Goal: Transaction & Acquisition: Subscribe to service/newsletter

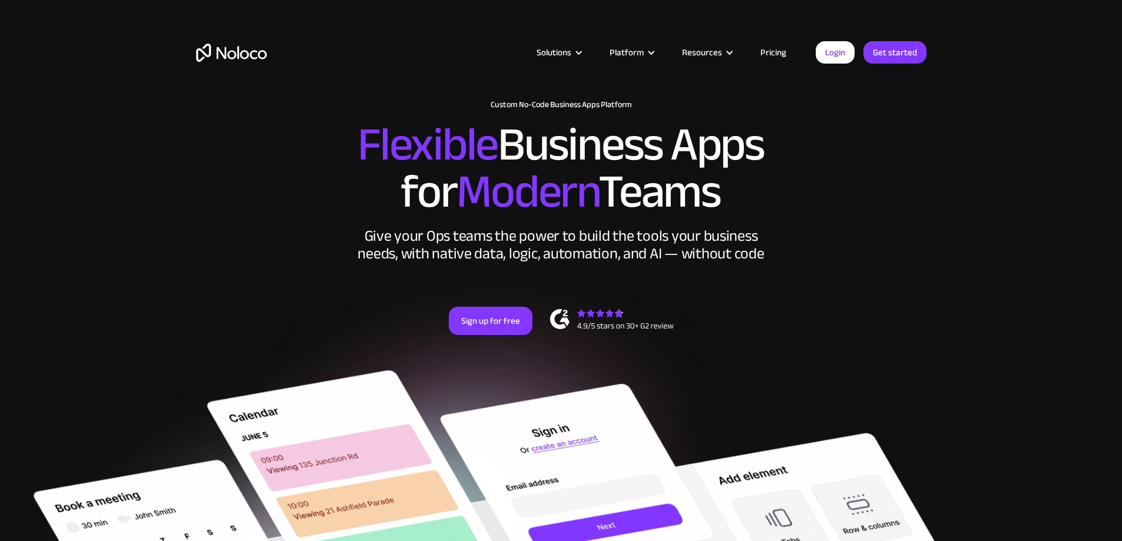
click at [773, 54] on link "Pricing" at bounding box center [773, 52] width 55 height 15
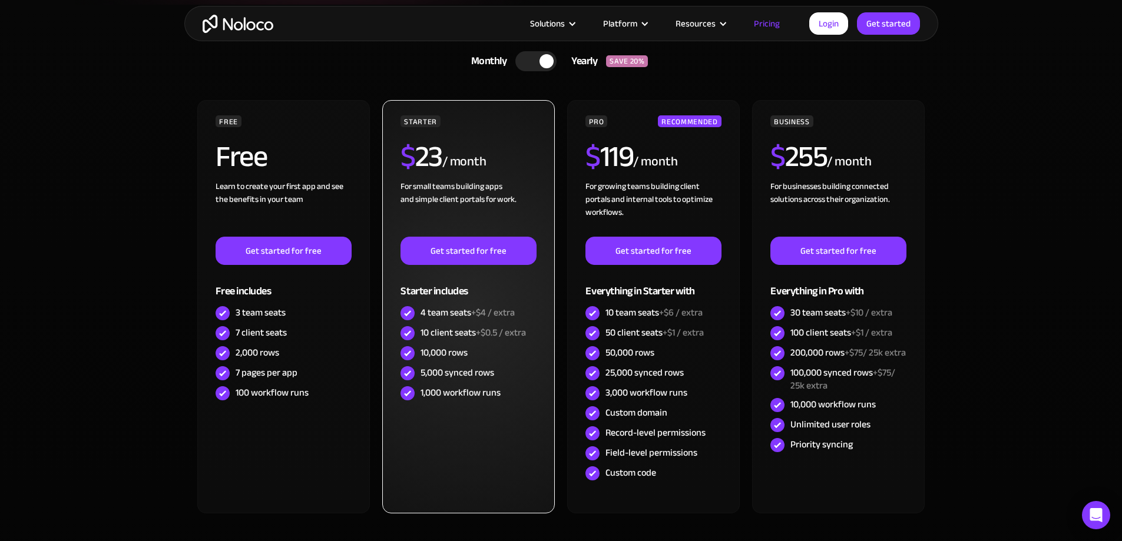
scroll to position [294, 0]
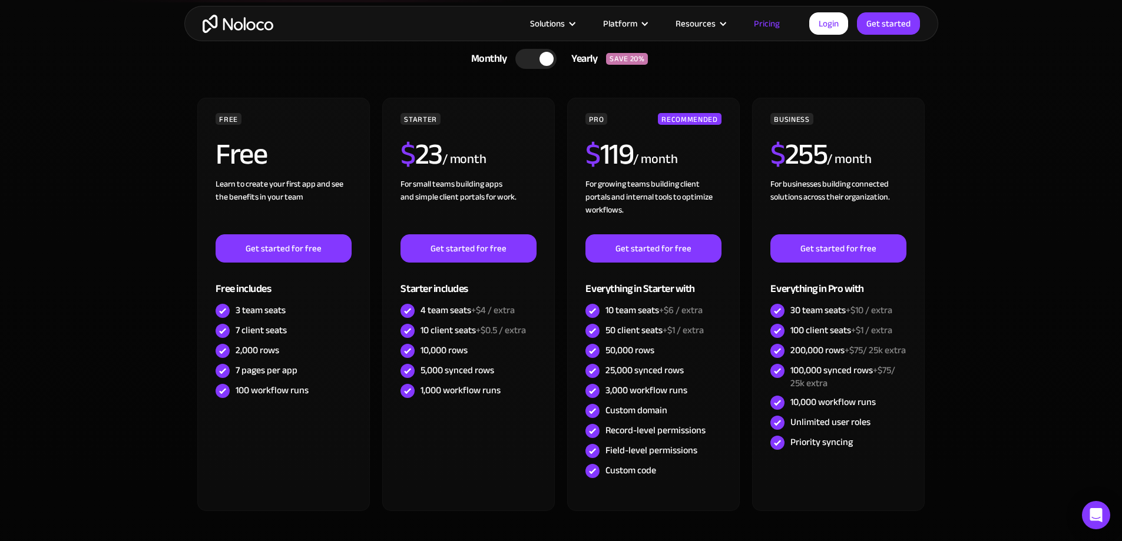
click at [529, 57] on div at bounding box center [535, 59] width 41 height 20
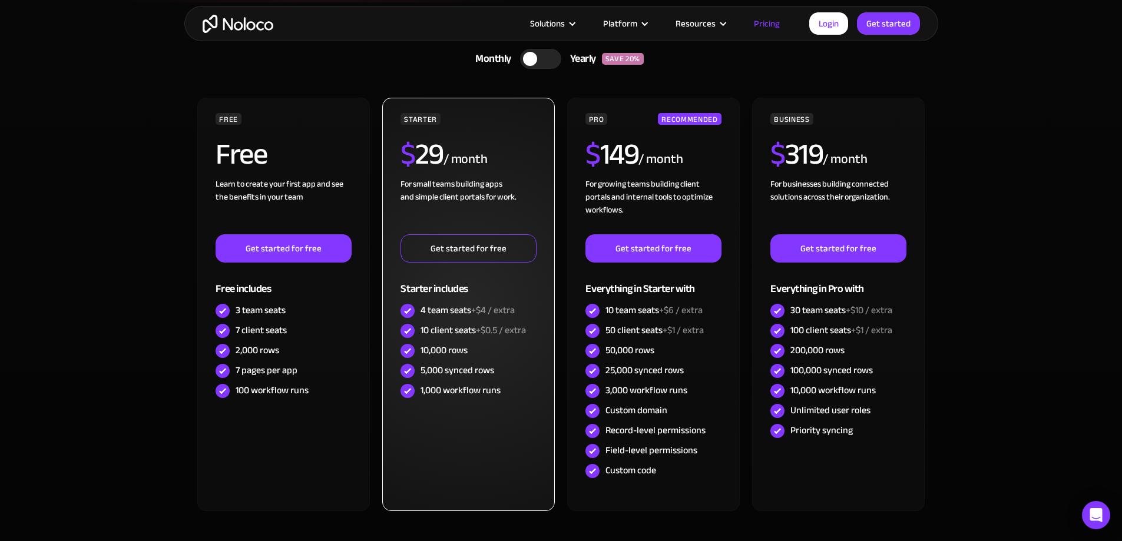
click at [467, 255] on link "Get started for free" at bounding box center [467, 248] width 135 height 28
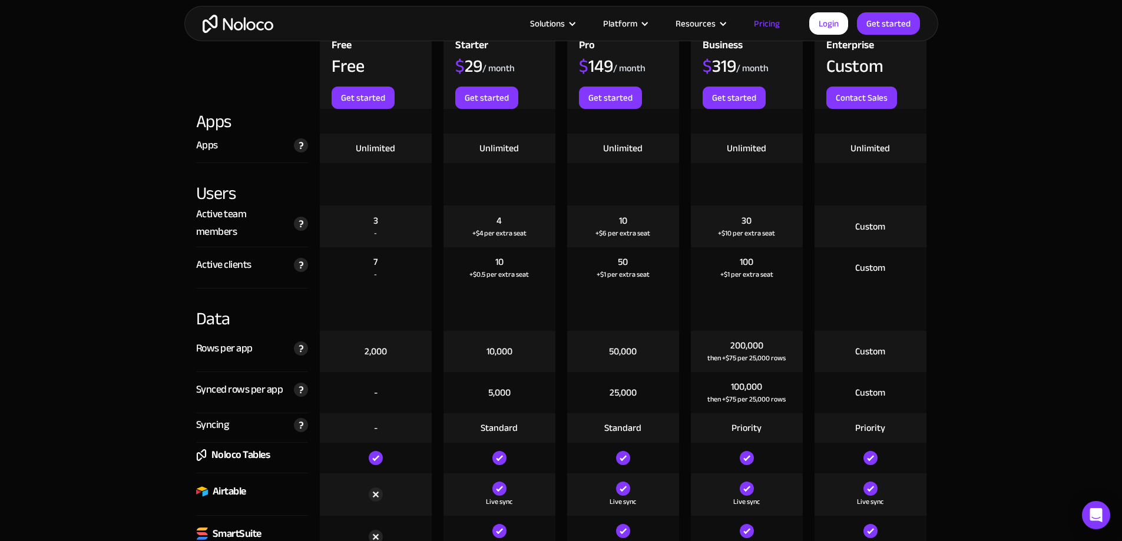
scroll to position [1296, 0]
